Goal: Task Accomplishment & Management: Manage account settings

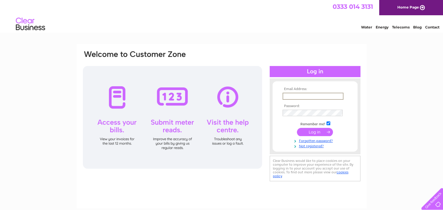
click at [305, 94] on input "text" at bounding box center [313, 96] width 61 height 7
type input "[PERSON_NAME][EMAIL_ADDRESS][DOMAIN_NAME]"
click at [297, 127] on input "submit" at bounding box center [315, 131] width 36 height 8
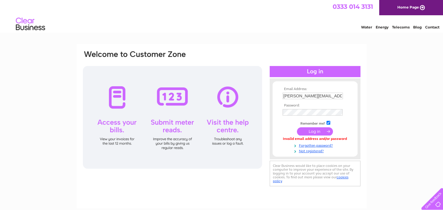
click at [299, 106] on th "Password:" at bounding box center [315, 105] width 68 height 4
click at [297, 127] on input "submit" at bounding box center [315, 131] width 36 height 8
